Goal: Information Seeking & Learning: Compare options

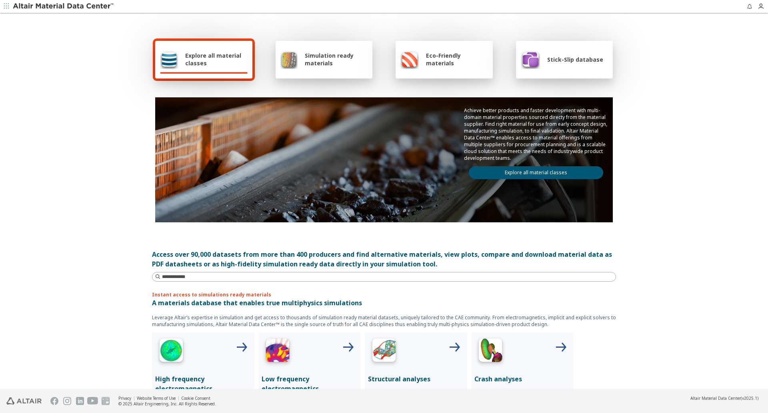
click at [343, 62] on span "Simulation ready materials" at bounding box center [336, 59] width 63 height 15
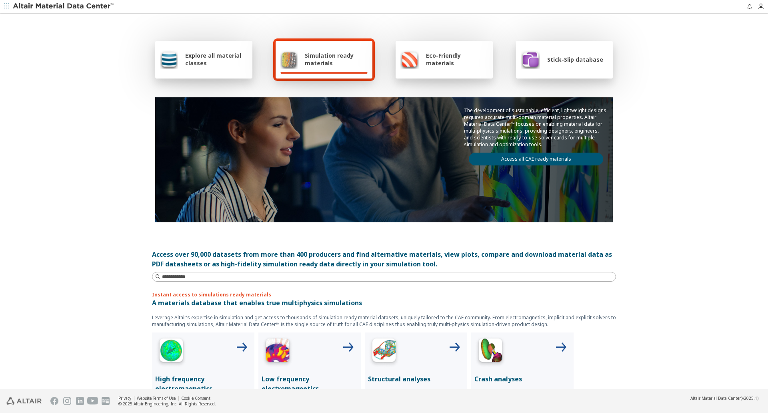
click at [528, 159] on link "Access all CAE ready materials" at bounding box center [536, 158] width 134 height 13
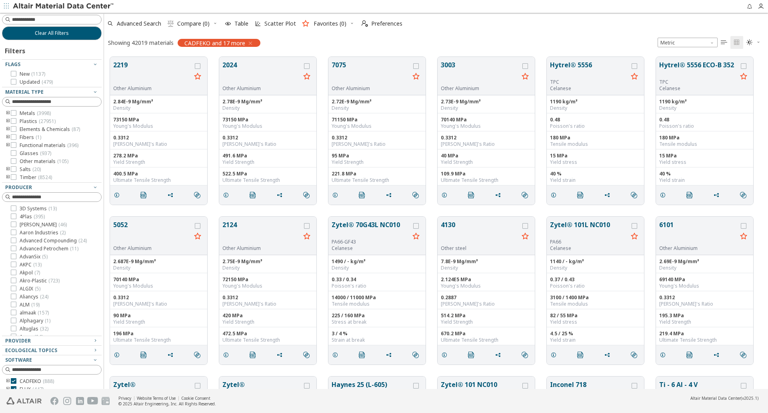
scroll to position [332, 658]
click at [253, 43] on div "CADFEKO and 17 more" at bounding box center [219, 43] width 83 height 8
click at [292, 34] on div "Advanced Search  Compare (0) Table Scatter Plot Favorites (0)  Preferences Sh…" at bounding box center [436, 32] width 664 height 38
click at [35, 20] on input at bounding box center [53, 19] width 98 height 9
type input "*****"
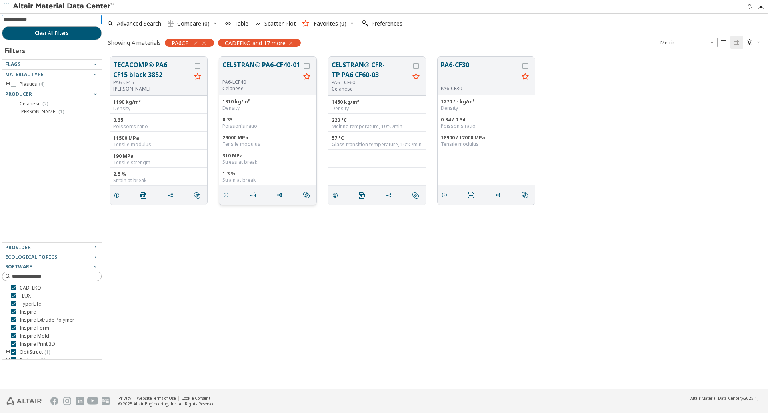
click at [256, 70] on button "CELSTRAN® PA6-CF40-01" at bounding box center [261, 69] width 78 height 19
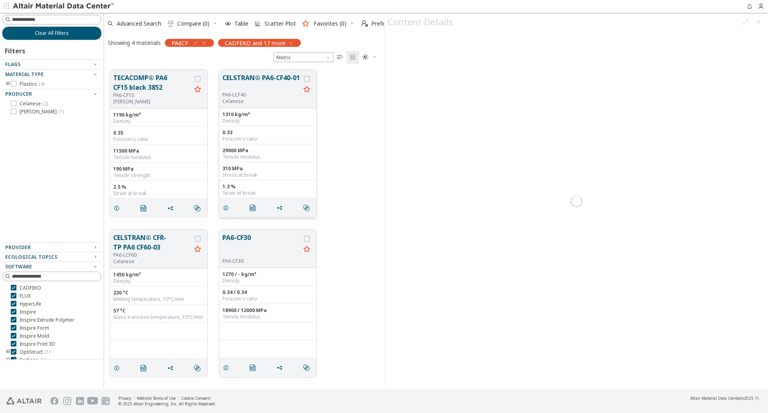
scroll to position [319, 274]
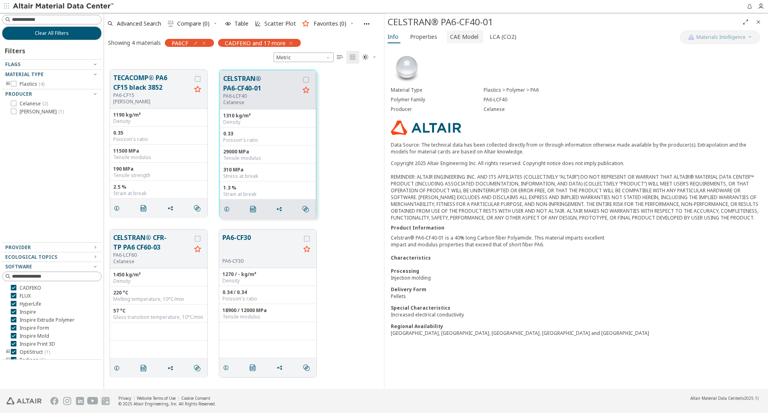
click at [452, 38] on span "CAE Model" at bounding box center [464, 36] width 28 height 13
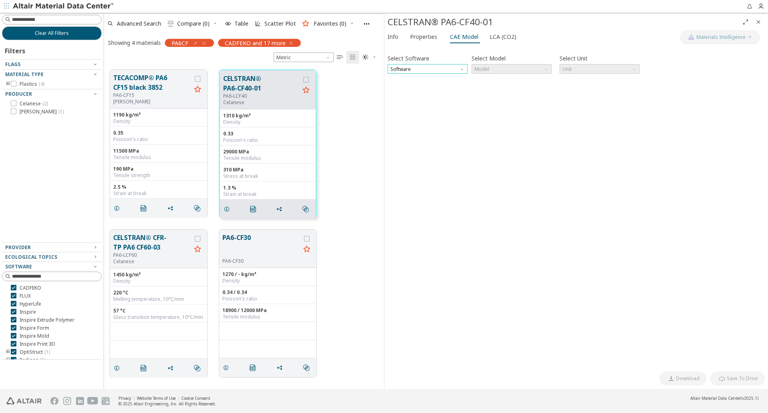
click at [433, 64] on span "Software" at bounding box center [428, 69] width 80 height 10
click at [402, 129] on span "Ansys" at bounding box center [398, 127] width 14 height 6
click at [488, 72] on span "Model" at bounding box center [512, 69] width 80 height 10
click at [495, 76] on span "Elastic" at bounding box center [512, 79] width 74 height 6
click at [593, 72] on span "N mm s Mg" at bounding box center [600, 69] width 80 height 10
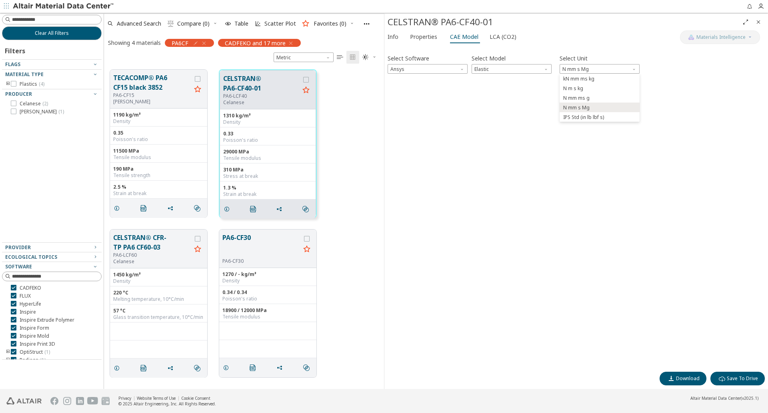
drag, startPoint x: 433, startPoint y: 117, endPoint x: 429, endPoint y: 114, distance: 5.1
click at [433, 117] on div "Select Software Ansys Select Model Elastic Select Unit N mm s Mg Invalid data. …" at bounding box center [576, 207] width 377 height 319
click at [142, 89] on button "TECACOMP® PA6 CF15 black 3852" at bounding box center [152, 82] width 78 height 19
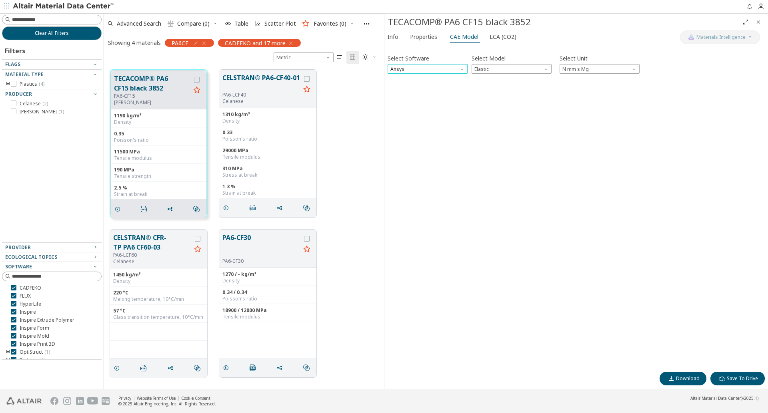
click at [441, 67] on span "Ansys" at bounding box center [428, 69] width 80 height 10
click at [485, 72] on span "Elastic" at bounding box center [512, 69] width 80 height 10
drag, startPoint x: 244, startPoint y: 251, endPoint x: 240, endPoint y: 249, distance: 4.5
click at [243, 250] on button "PA6-CF30" at bounding box center [261, 244] width 78 height 25
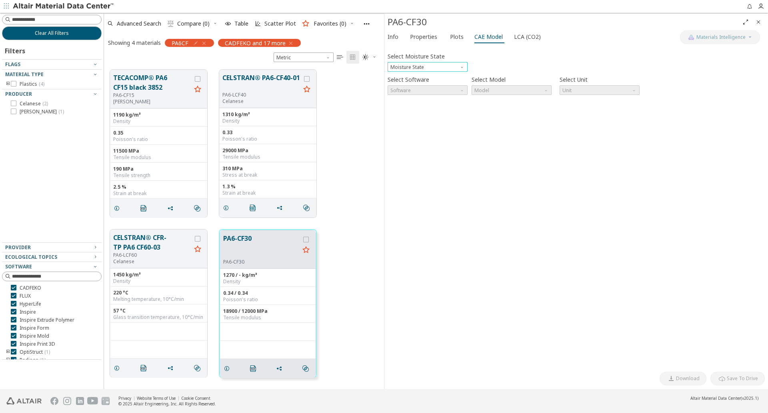
click at [461, 66] on span "Moisture State" at bounding box center [463, 65] width 6 height 6
click at [441, 84] on span "Conditioned" at bounding box center [428, 87] width 74 height 6
click at [443, 91] on span "Software" at bounding box center [428, 90] width 80 height 10
click at [465, 92] on span "Software" at bounding box center [428, 90] width 80 height 10
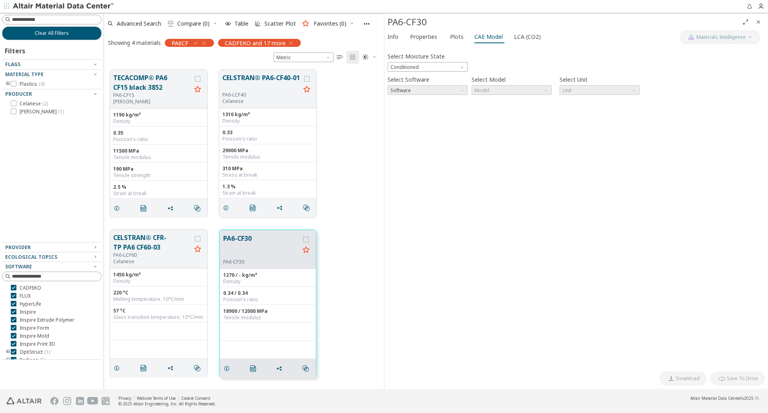
click at [467, 91] on div "Software" at bounding box center [428, 90] width 80 height 10
click at [491, 83] on label "Select Model" at bounding box center [489, 80] width 34 height 12
click at [426, 60] on label "Select Moisture State" at bounding box center [416, 56] width 57 height 12
click at [430, 64] on span "Conditioned" at bounding box center [428, 67] width 80 height 10
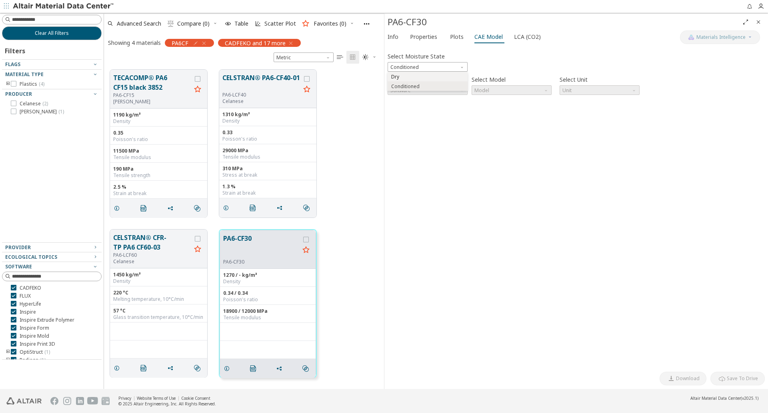
click at [429, 73] on button "Dry" at bounding box center [428, 77] width 80 height 10
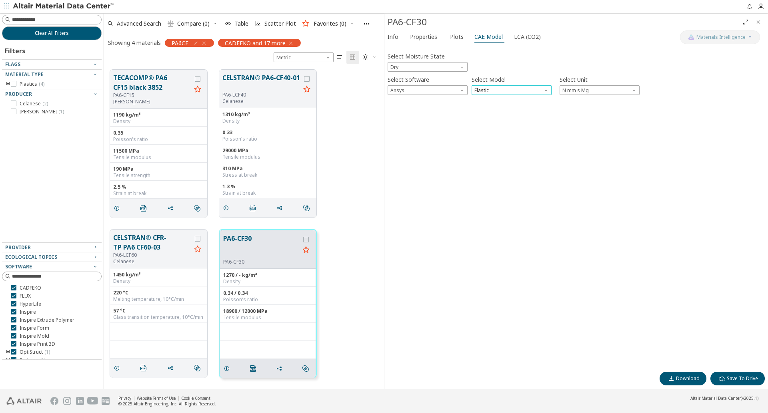
click at [489, 86] on span "Elastic" at bounding box center [512, 90] width 80 height 10
click at [503, 111] on span "Plastic" at bounding box center [512, 110] width 74 height 6
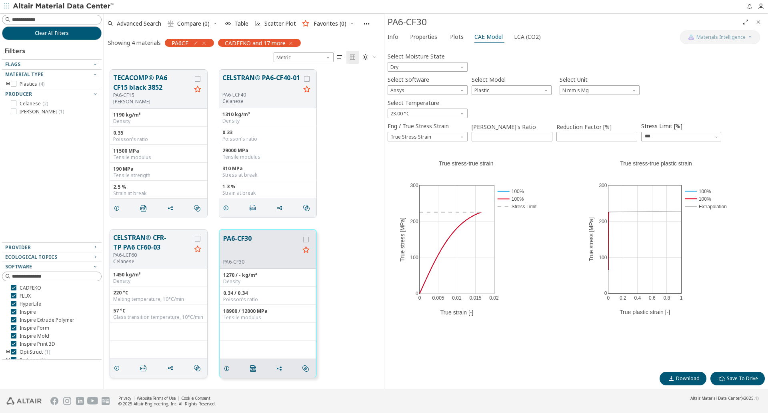
click at [162, 258] on p "Celanese" at bounding box center [152, 261] width 78 height 6
click at [140, 236] on button "CELSTRAN® CFR-TP PA6 CF60-03" at bounding box center [152, 241] width 78 height 19
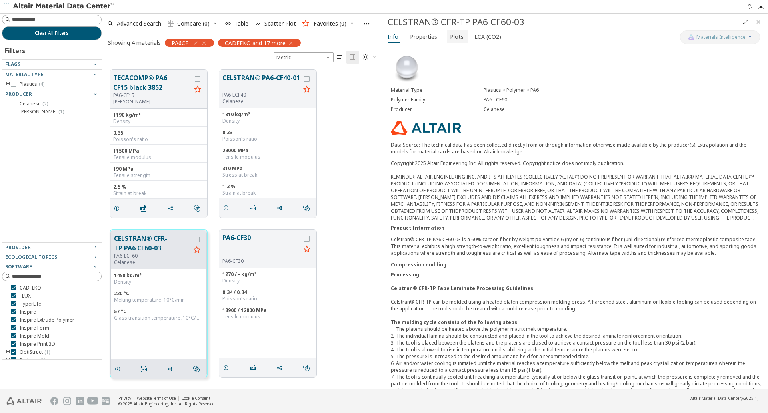
click at [456, 36] on span "Plots" at bounding box center [457, 36] width 14 height 13
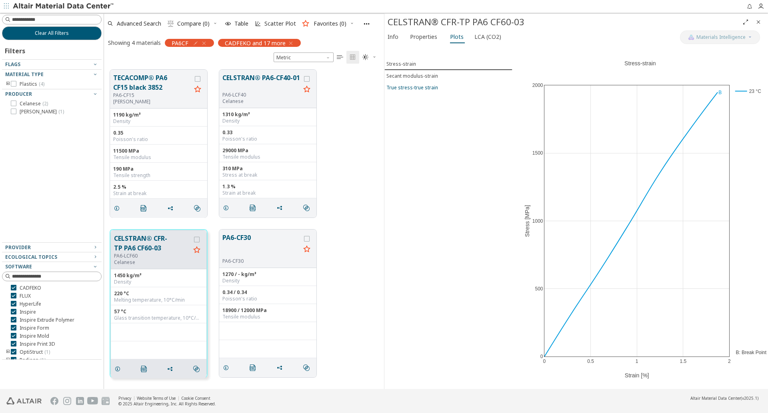
click at [425, 84] on div "True stress-true strain" at bounding box center [413, 87] width 52 height 7
click at [419, 72] on div "Secant modulus-strain" at bounding box center [413, 75] width 52 height 7
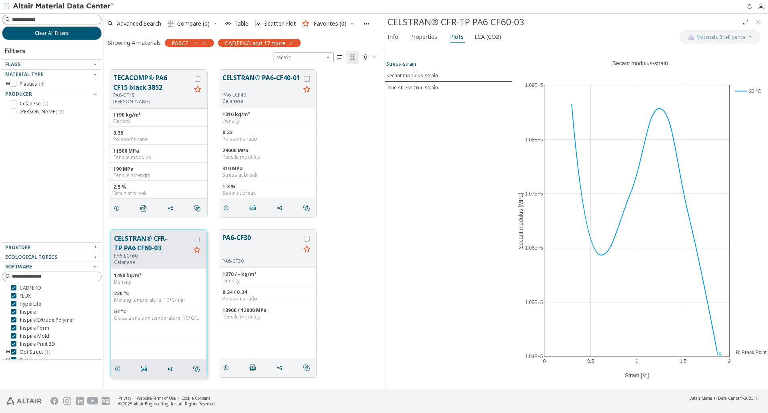
click at [405, 63] on div "Stress-strain" at bounding box center [402, 63] width 30 height 7
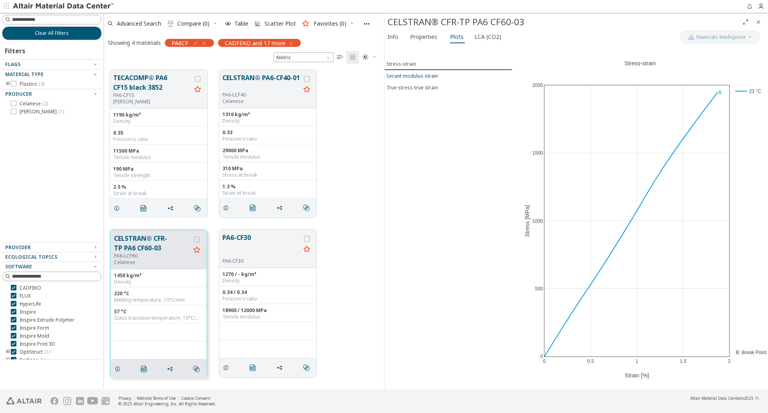
click at [423, 79] on button "Secant modulus-strain" at bounding box center [449, 76] width 128 height 12
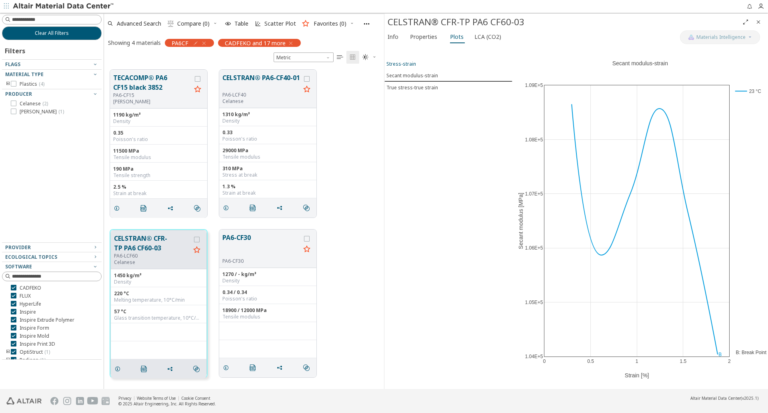
click at [410, 59] on button "Stress-strain" at bounding box center [449, 64] width 128 height 12
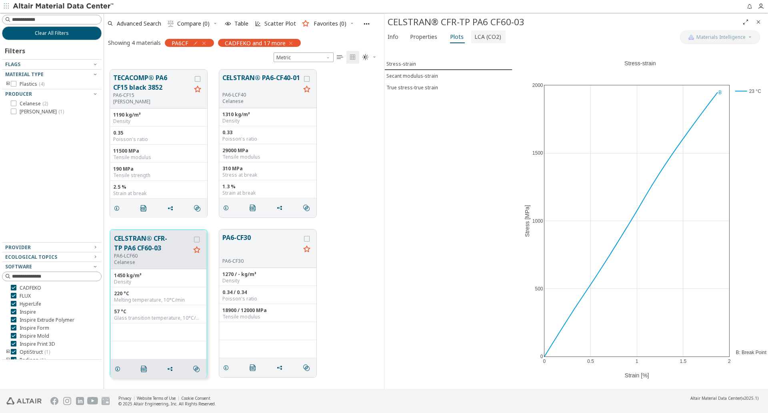
click at [475, 36] on span "LCA (CO2)" at bounding box center [488, 36] width 27 height 13
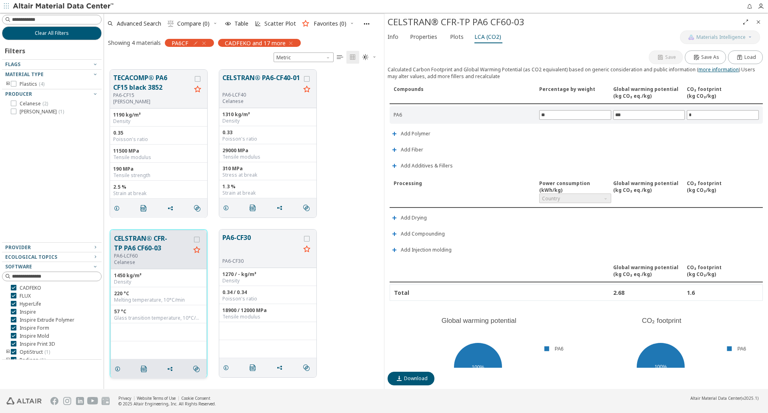
click at [141, 251] on button "CELSTRAN® CFR-TP PA6 CF60-03" at bounding box center [152, 242] width 76 height 19
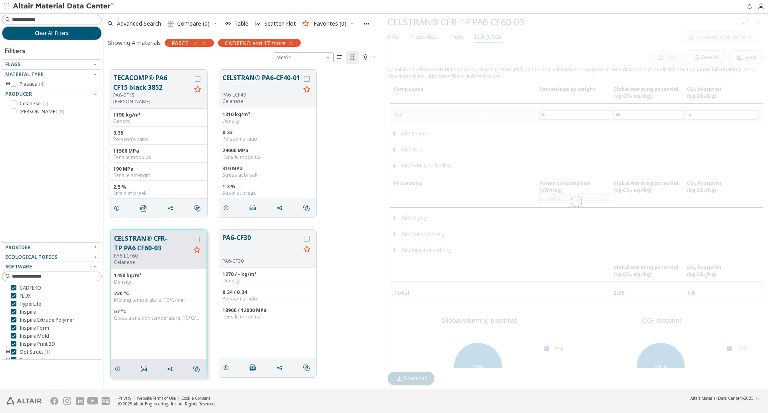
type input "*"
type input "**"
type input "***"
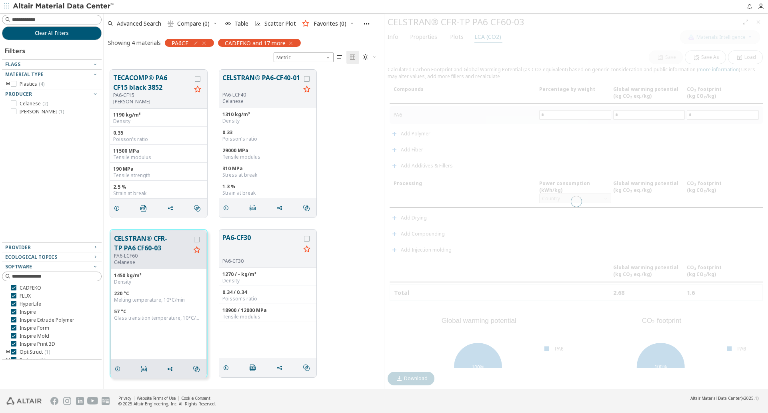
type input "*"
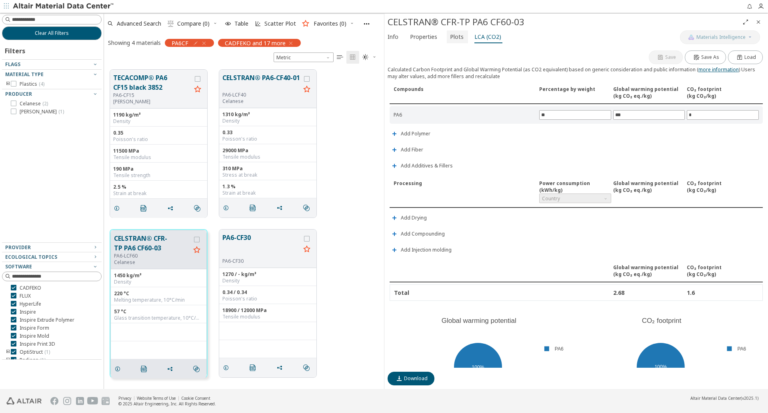
click at [450, 32] on span "Plots" at bounding box center [457, 36] width 14 height 13
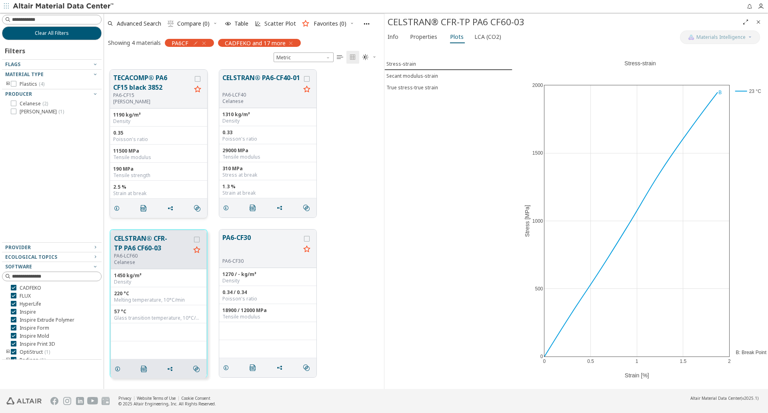
click at [132, 167] on div "190 MPa" at bounding box center [158, 169] width 91 height 6
click at [141, 84] on button "TECACOMP® PA6 CF15 black 3852" at bounding box center [152, 82] width 78 height 19
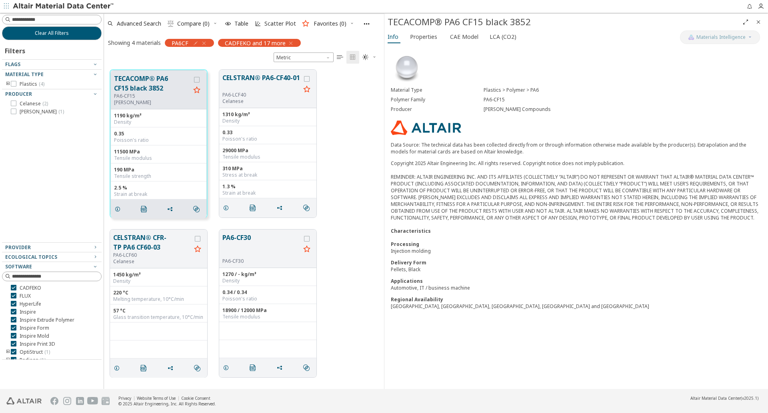
click at [61, 14] on div "Clear All Filters Filters Flags Material Type Plastics ( 4 ) Producer Celanese …" at bounding box center [52, 201] width 104 height 376
click at [66, 15] on div at bounding box center [52, 20] width 100 height 10
click at [66, 22] on input at bounding box center [56, 20] width 89 height 8
type input "******"
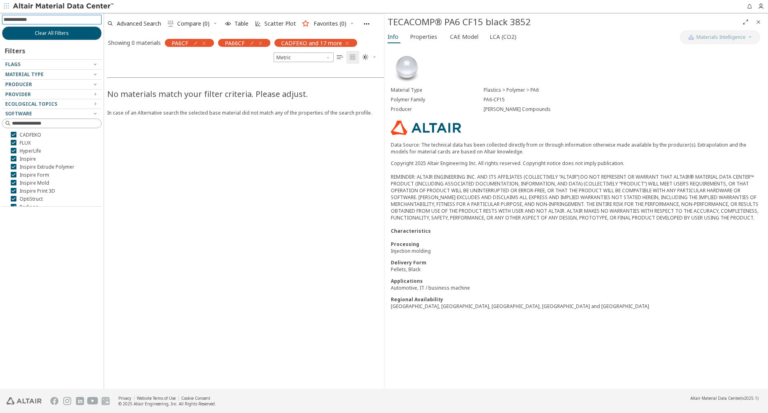
click at [204, 44] on icon "button" at bounding box center [204, 43] width 6 height 6
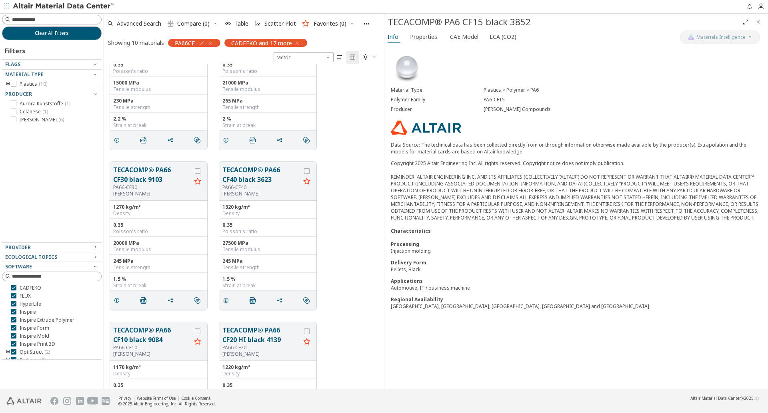
scroll to position [240, 0]
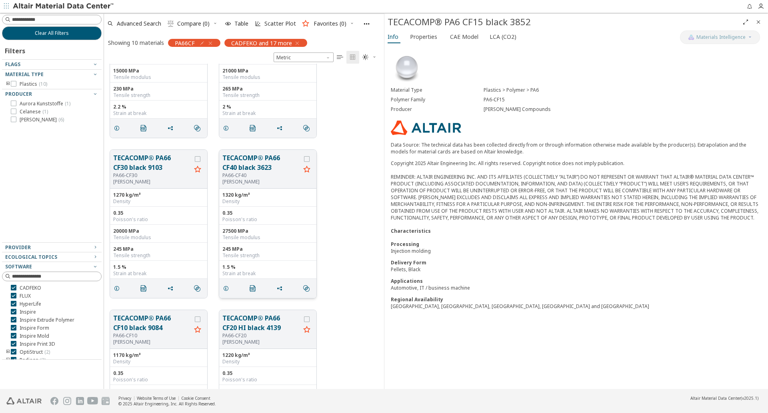
click at [267, 158] on button "TECACOMP® PA66 CF40 black 3623" at bounding box center [261, 162] width 78 height 19
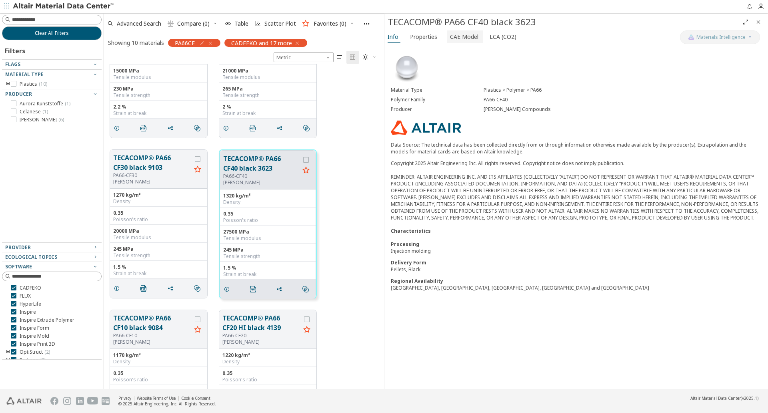
click at [451, 41] on span "CAE Model" at bounding box center [464, 36] width 28 height 13
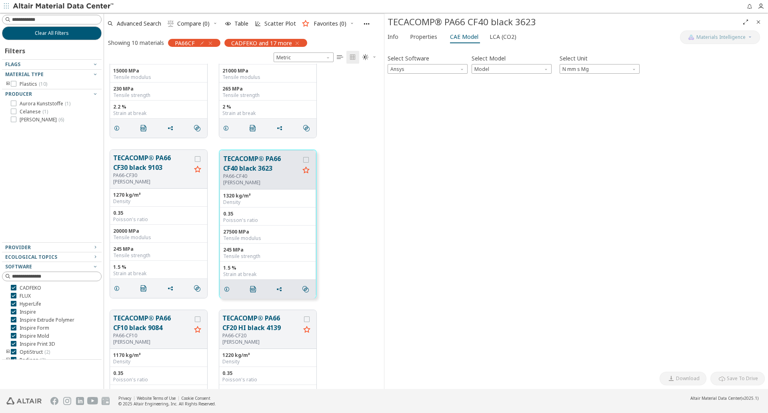
click at [499, 74] on div "Select Software Ansys Select Model Model Select Unit N mm s Mg Invalid data. Pl…" at bounding box center [576, 207] width 377 height 319
click at [500, 71] on span "Model" at bounding box center [512, 69] width 80 height 10
click at [499, 76] on span "Elastic" at bounding box center [512, 79] width 74 height 6
click at [127, 173] on div "PA66-CF30" at bounding box center [152, 175] width 78 height 6
click at [138, 162] on button "TECACOMP® PA66 CF30 black 9103" at bounding box center [152, 162] width 78 height 19
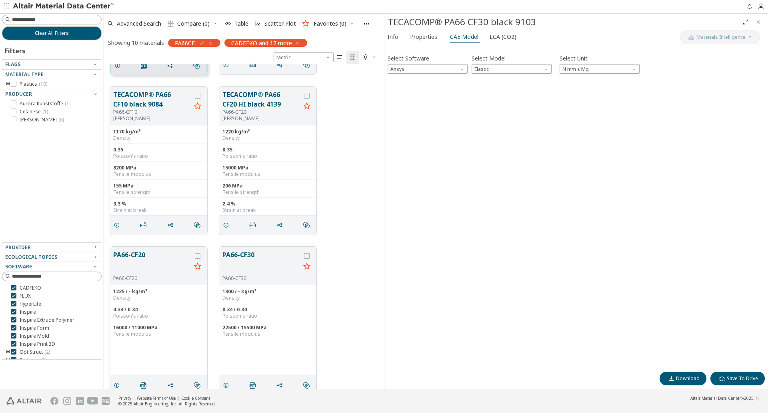
scroll to position [475, 0]
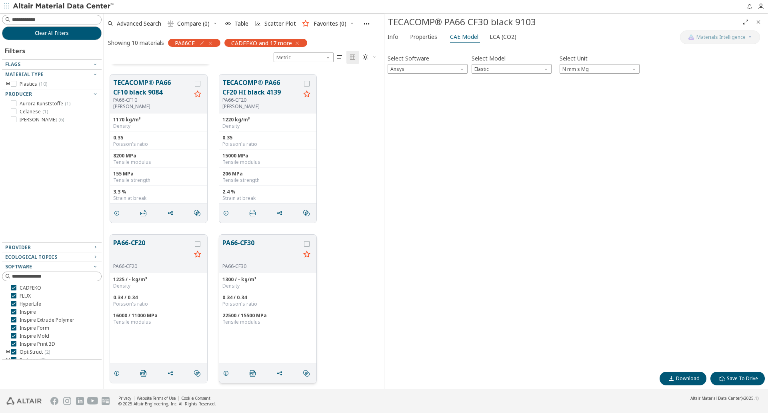
click at [254, 256] on button "PA66-CF30" at bounding box center [261, 250] width 78 height 25
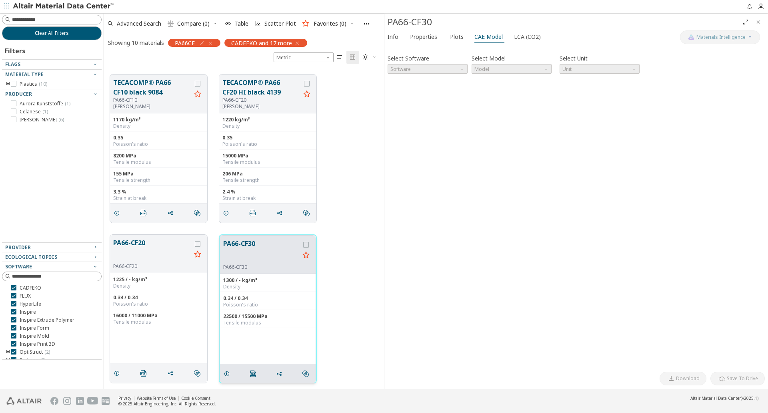
scroll to position [475, 0]
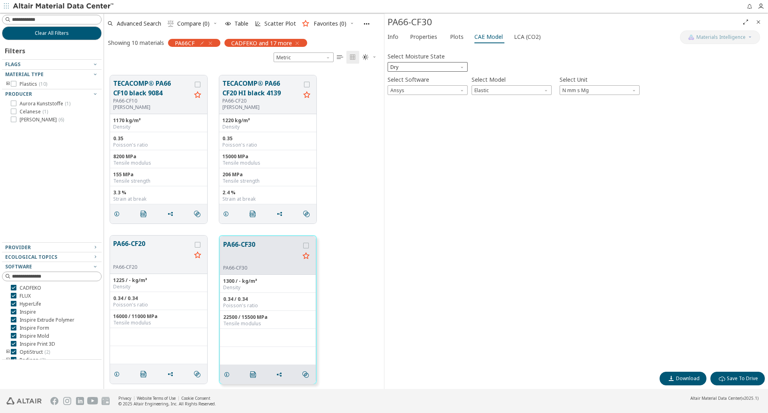
drag, startPoint x: 446, startPoint y: 62, endPoint x: 445, endPoint y: 66, distance: 4.4
click at [446, 62] on div "Select Moisture State Dry" at bounding box center [428, 60] width 80 height 21
click at [444, 68] on span "Dry" at bounding box center [428, 67] width 80 height 10
click at [426, 87] on span "Conditioned" at bounding box center [428, 87] width 74 height 6
click at [144, 244] on button "PA66-CF20" at bounding box center [152, 250] width 78 height 25
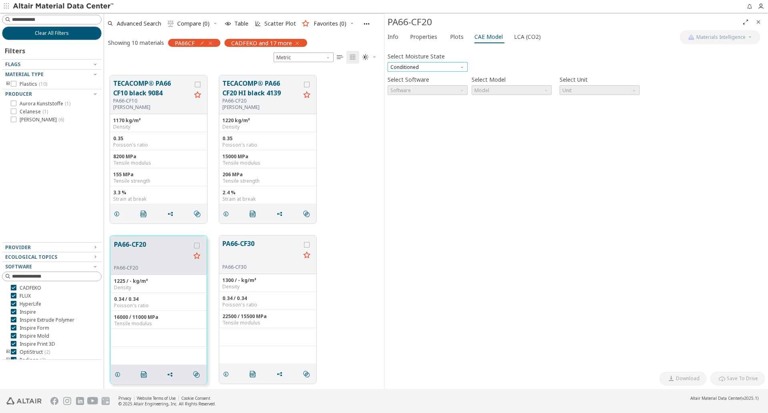
click at [452, 65] on span "Conditioned" at bounding box center [428, 67] width 80 height 10
click at [440, 75] on span "Dry" at bounding box center [428, 77] width 74 height 6
click at [437, 94] on span "Ansys" at bounding box center [428, 90] width 80 height 10
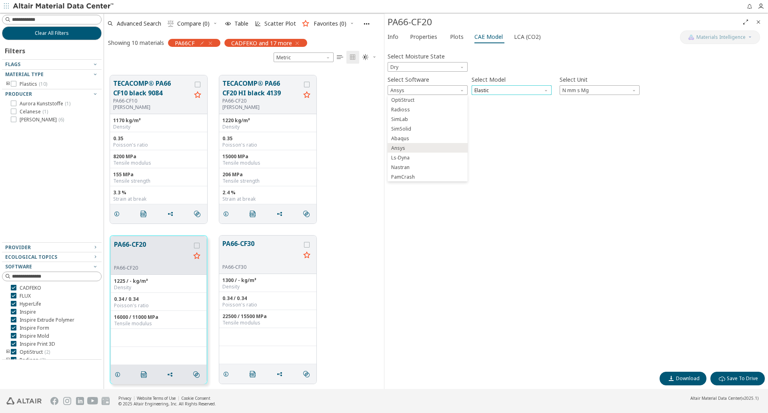
click at [507, 89] on span "Elastic" at bounding box center [512, 90] width 80 height 10
click at [141, 148] on div "0.35 Poisson's ratio" at bounding box center [158, 141] width 97 height 18
click at [158, 104] on div "PA66-CF10" at bounding box center [152, 101] width 78 height 6
click at [148, 89] on button "TECACOMP® PA66 CF10 black 9084" at bounding box center [152, 87] width 78 height 19
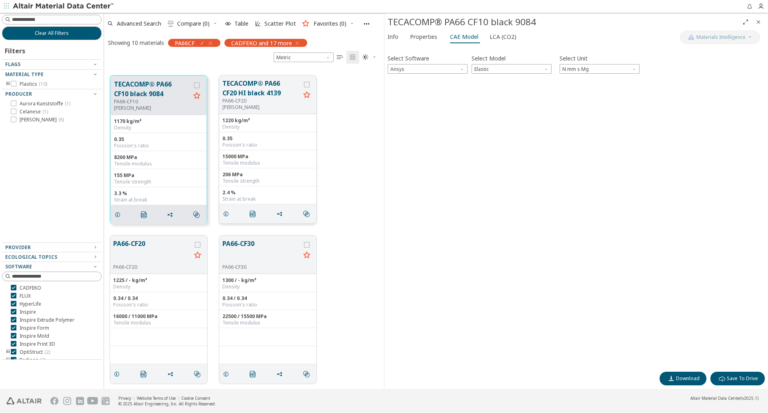
click at [251, 90] on button "TECACOMP® PA66 CF20 HI black 4139" at bounding box center [261, 87] width 78 height 19
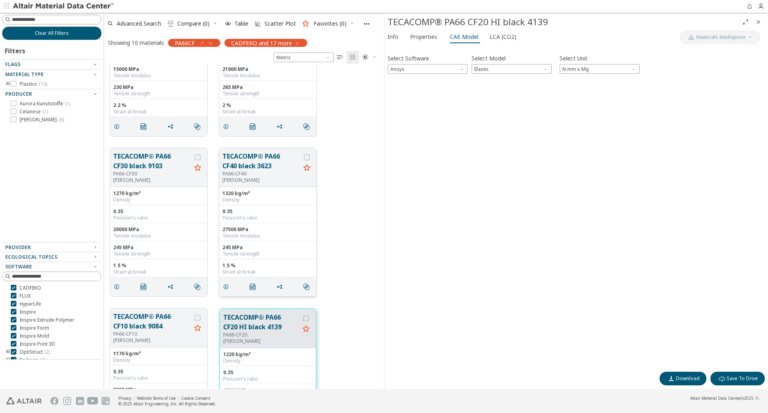
scroll to position [234, 0]
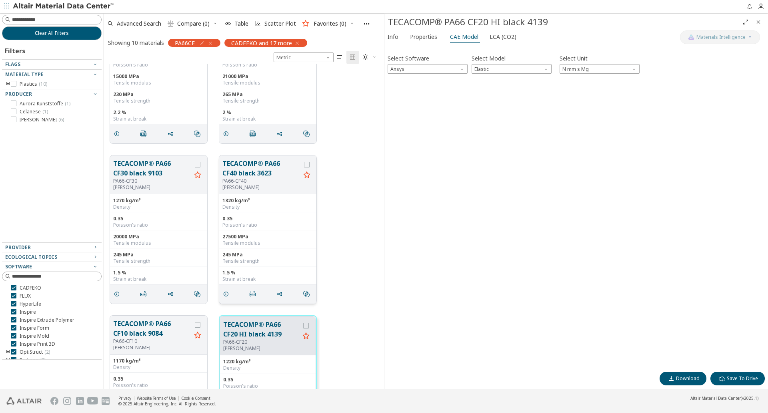
click at [230, 167] on button "TECACOMP® PA66 CF40 black 3623" at bounding box center [261, 167] width 78 height 19
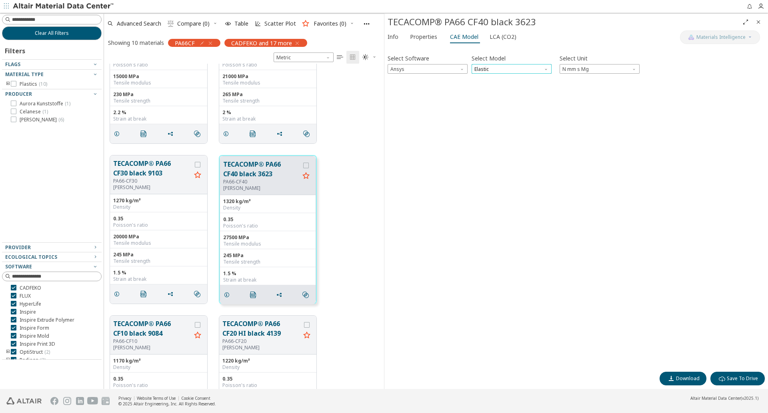
click at [487, 66] on span "Elastic" at bounding box center [512, 69] width 80 height 10
click at [130, 166] on button "TECACOMP® PA66 CF30 black 9103" at bounding box center [152, 167] width 78 height 19
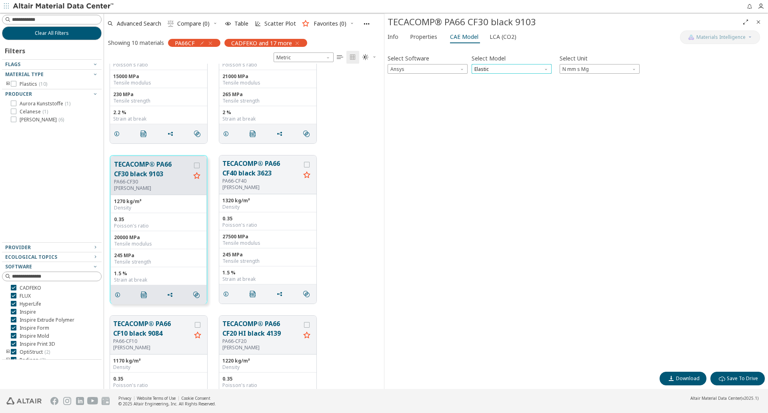
click at [523, 72] on span "Elastic" at bounding box center [512, 69] width 80 height 10
click at [520, 71] on span "Elastic" at bounding box center [512, 69] width 80 height 10
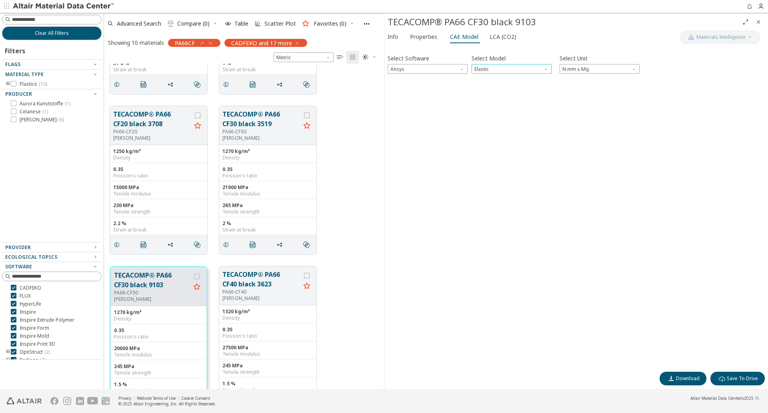
scroll to position [114, 0]
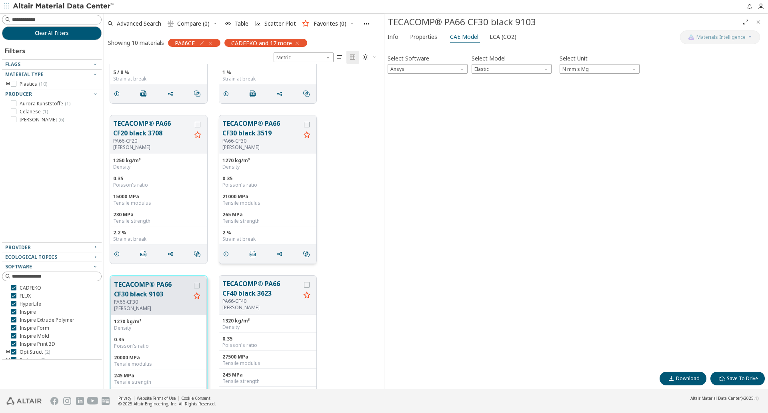
click at [257, 130] on button "TECACOMP® PA66 CF30 black 3519" at bounding box center [261, 127] width 78 height 19
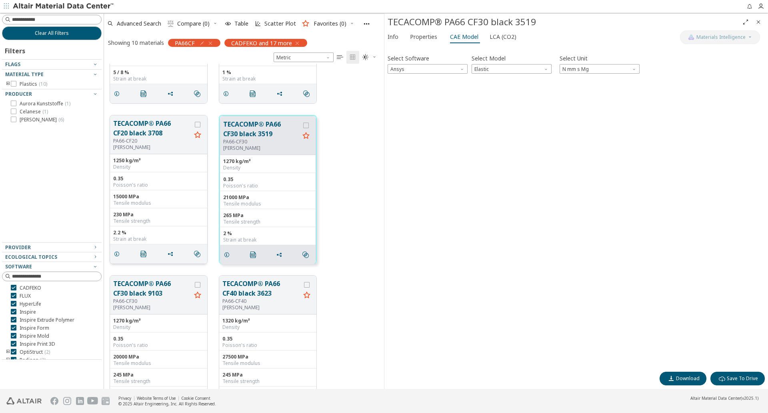
click at [136, 142] on div "PA66-CF20" at bounding box center [152, 141] width 78 height 6
click at [133, 134] on button "TECACOMP® PA66 CF20 black 3708" at bounding box center [152, 127] width 78 height 19
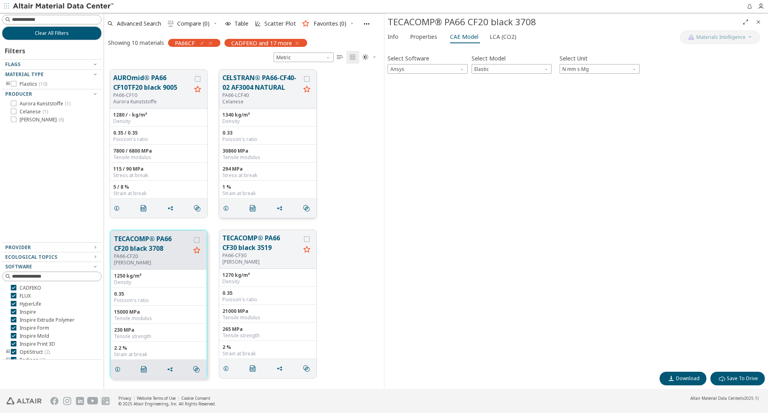
click at [263, 84] on button "CELSTRAN® PA66-CF40-02 AF3004 NATURAL" at bounding box center [261, 82] width 78 height 19
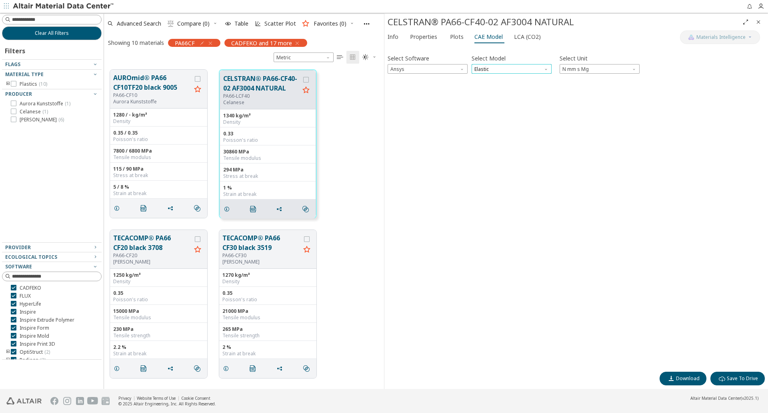
click at [518, 70] on span "Elastic" at bounding box center [512, 69] width 80 height 10
click at [166, 88] on button "AUROmid® PA66 CF10TF20 black 9005" at bounding box center [152, 82] width 78 height 19
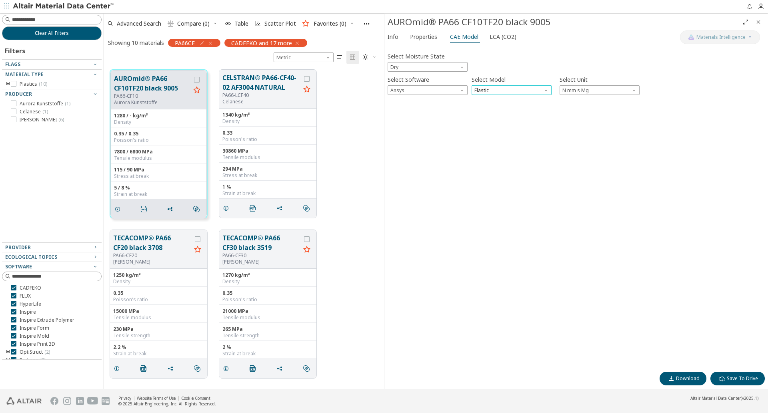
click at [489, 90] on span "Elastic" at bounding box center [512, 90] width 80 height 10
click at [483, 184] on div "Select Moisture State Dry Select Software Ansys Select Model Elastic Select Uni…" at bounding box center [576, 207] width 377 height 319
